Goal: Task Accomplishment & Management: Manage account settings

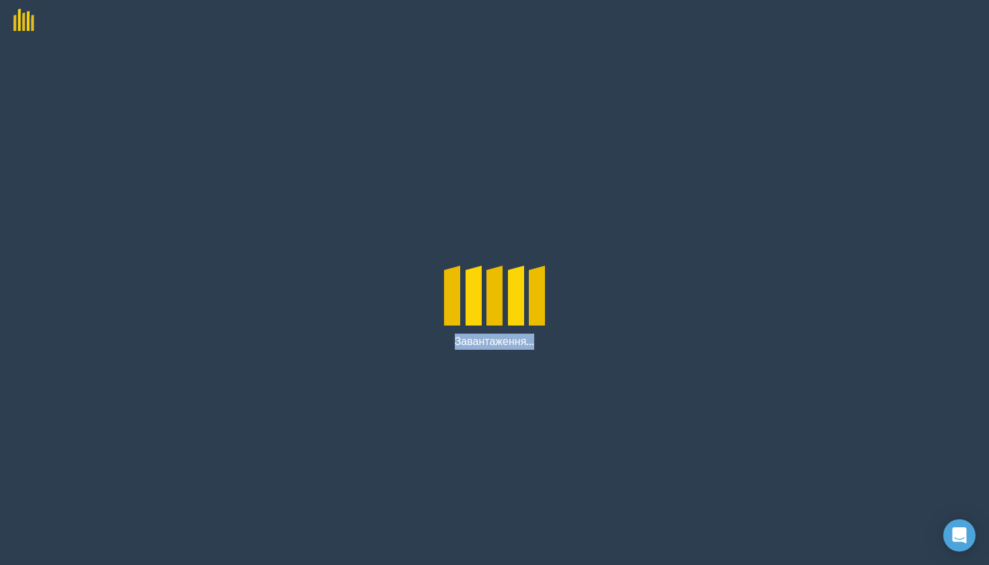
drag, startPoint x: 579, startPoint y: 432, endPoint x: 586, endPoint y: 295, distance: 137.4
click at [586, 295] on div "Завантаження..." at bounding box center [494, 302] width 989 height 525
click at [652, 327] on div "Завантаження..." at bounding box center [494, 302] width 989 height 525
drag, startPoint x: 756, startPoint y: 229, endPoint x: 739, endPoint y: 328, distance: 100.9
click at [739, 328] on div "Завантаження..." at bounding box center [494, 302] width 989 height 525
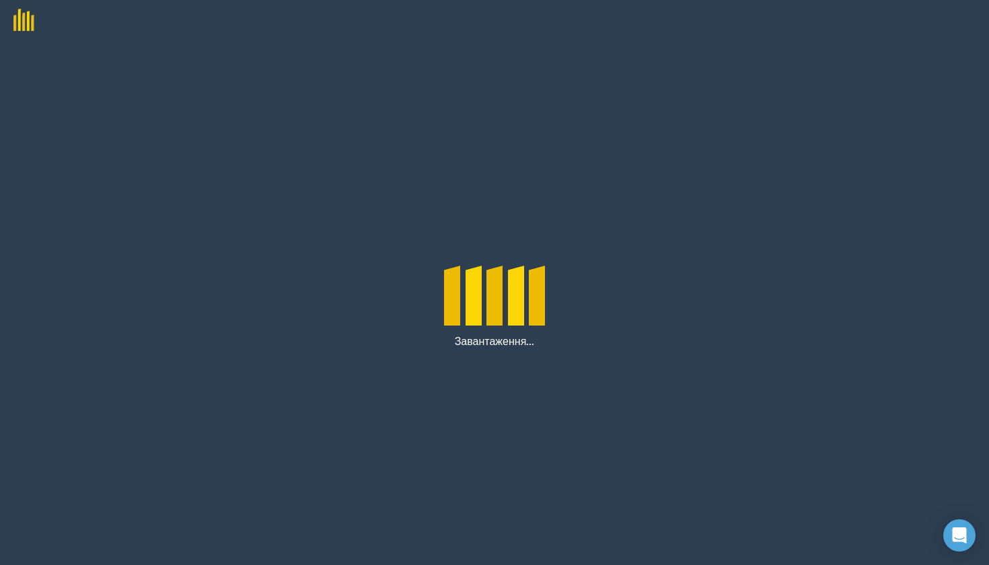
drag, startPoint x: 739, startPoint y: 328, endPoint x: 730, endPoint y: 230, distance: 98.6
click at [730, 230] on div "Завантаження..." at bounding box center [494, 302] width 989 height 525
click at [321, 297] on div "Завантаження..." at bounding box center [494, 302] width 989 height 525
click at [402, 279] on div "Завантаження..." at bounding box center [494, 302] width 989 height 525
click at [961, 539] on icon "Open Intercom Messenger" at bounding box center [958, 535] width 17 height 17
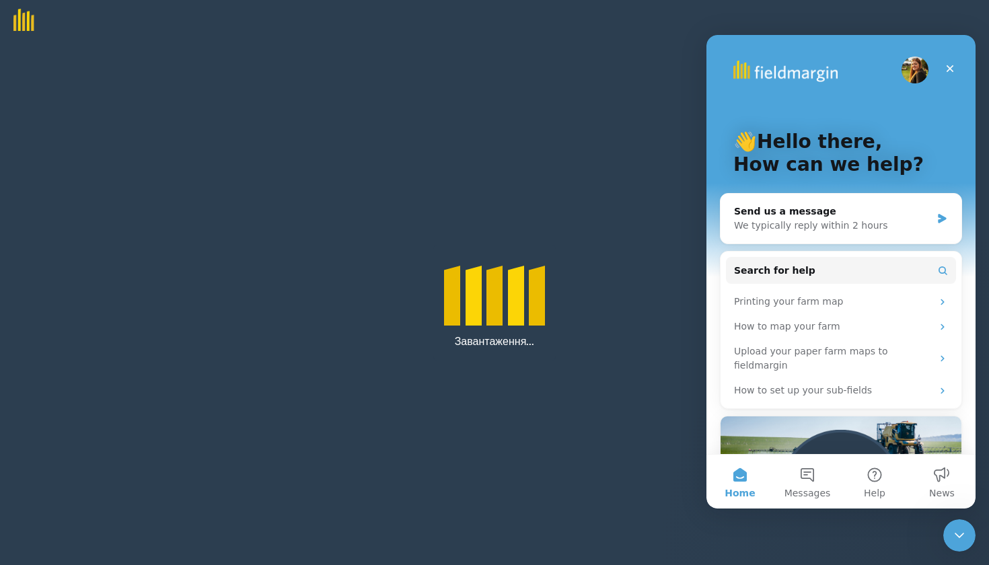
click at [648, 498] on div "Завантаження..." at bounding box center [494, 302] width 989 height 525
click at [946, 66] on icon "Close" at bounding box center [949, 68] width 7 height 7
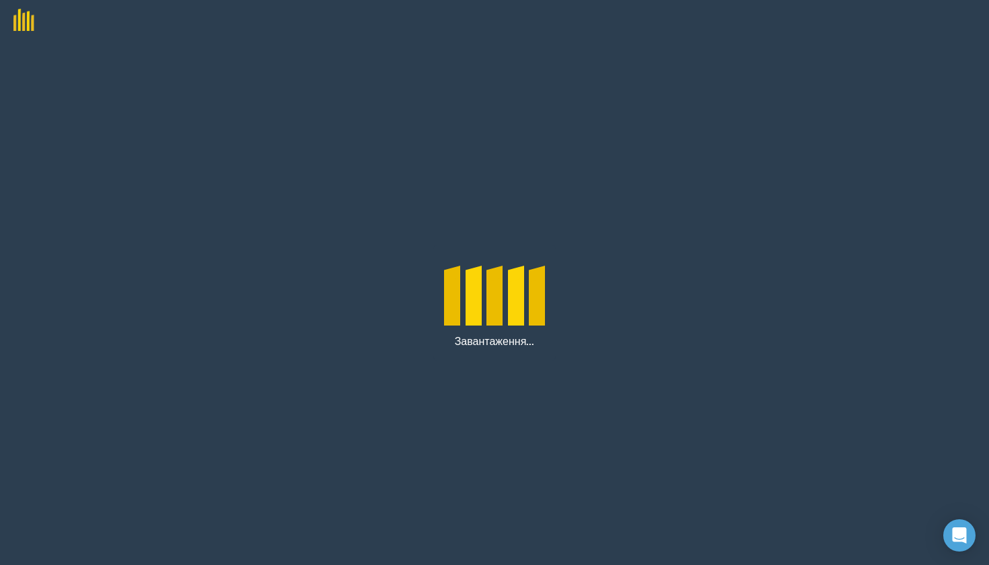
click at [28, 26] on img at bounding box center [17, 15] width 34 height 31
